Goal: Navigation & Orientation: Understand site structure

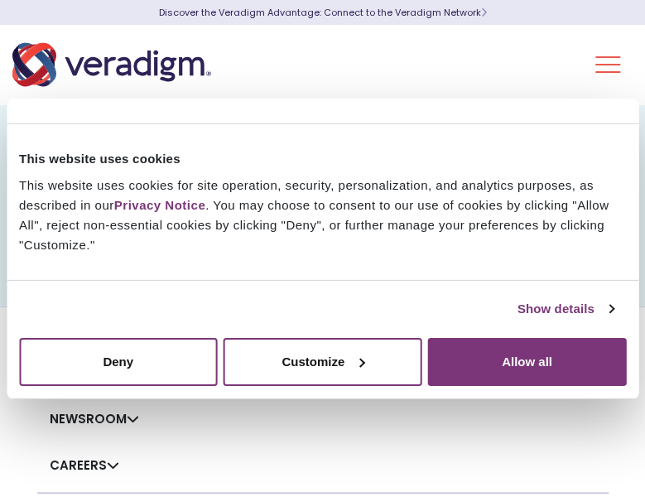
click at [548, 365] on button "Allow all" at bounding box center [527, 361] width 198 height 48
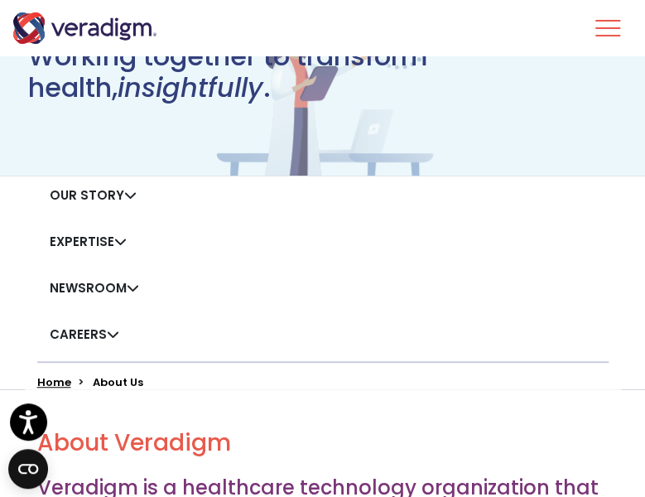
scroll to position [123, 0]
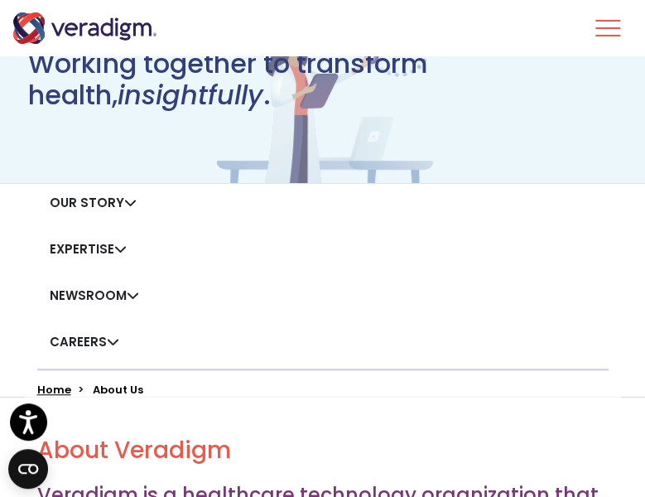
click at [118, 253] on link "Expertise" at bounding box center [88, 248] width 77 height 17
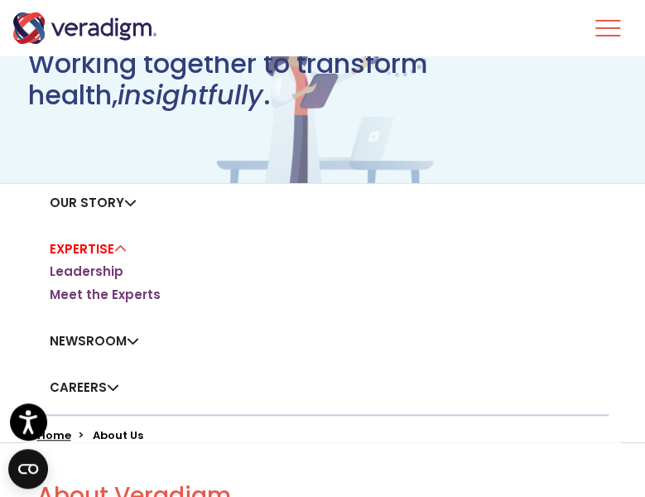
click at [116, 205] on link "Our Story" at bounding box center [93, 202] width 87 height 17
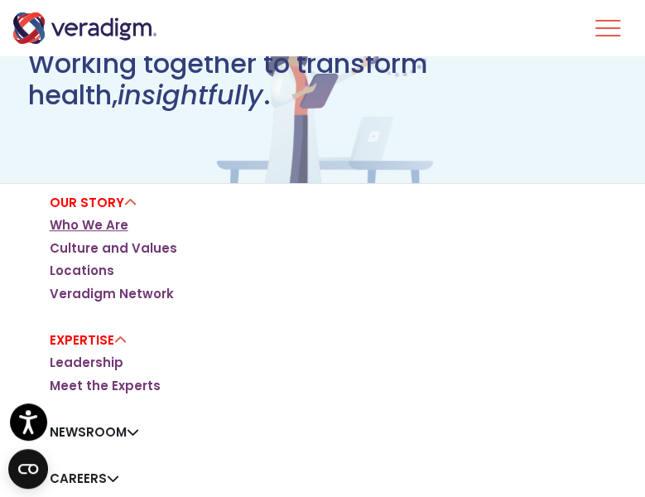
click at [99, 223] on link "Who We Are" at bounding box center [89, 225] width 79 height 17
